Goal: Task Accomplishment & Management: Manage account settings

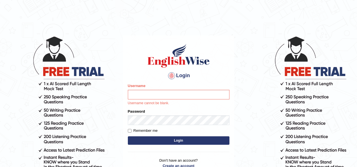
click at [213, 96] on input "Username" at bounding box center [179, 95] width 102 height 10
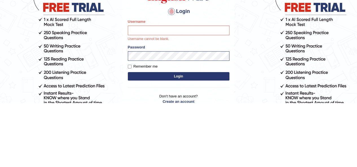
click at [269, 104] on body "Login Please fix the following errors: Username Username cannot be blank. Passw…" at bounding box center [178, 101] width 357 height 167
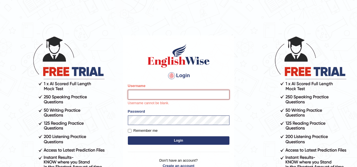
click at [211, 95] on input "Username" at bounding box center [179, 95] width 102 height 10
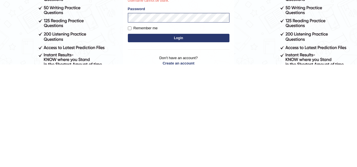
click at [129, 132] on input "Remember me" at bounding box center [130, 131] width 4 height 4
checkbox input "true"
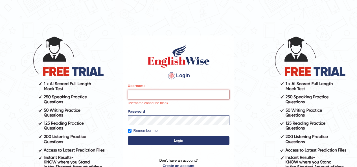
click at [206, 94] on input "Username" at bounding box center [179, 95] width 102 height 10
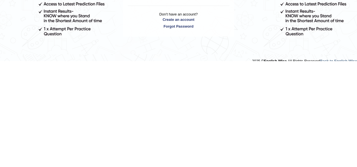
scroll to position [43, 0]
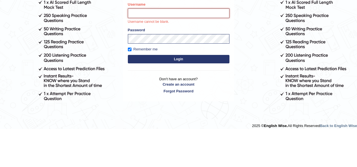
click at [204, 50] on input "Username" at bounding box center [179, 52] width 102 height 10
type input "Masum"
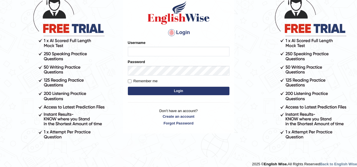
type input "Masum"
click at [175, 30] on div at bounding box center [171, 32] width 9 height 9
